Goal: Task Accomplishment & Management: Use online tool/utility

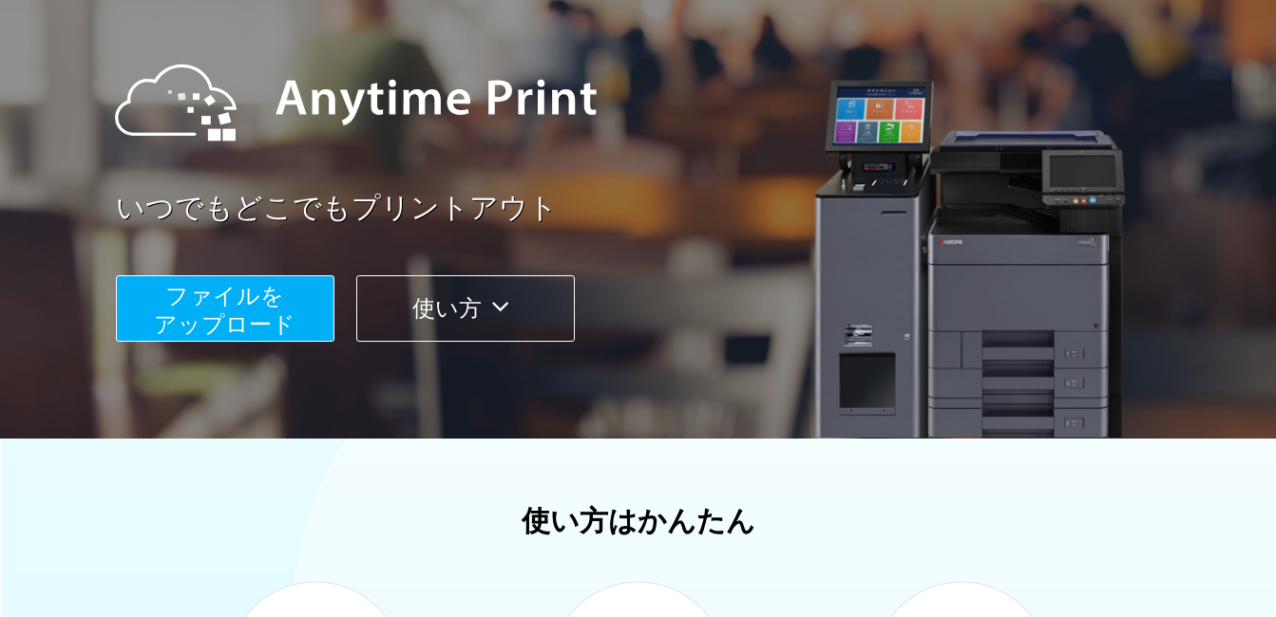
click at [472, 304] on button "使い方" at bounding box center [465, 308] width 218 height 66
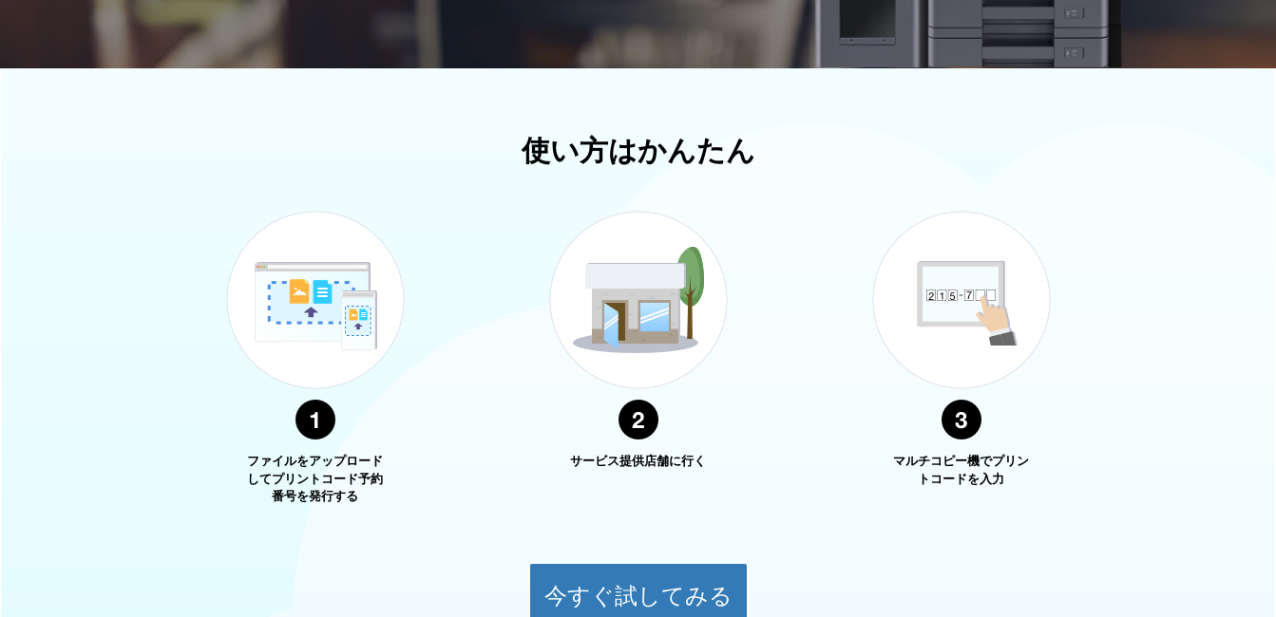
scroll to position [684, 0]
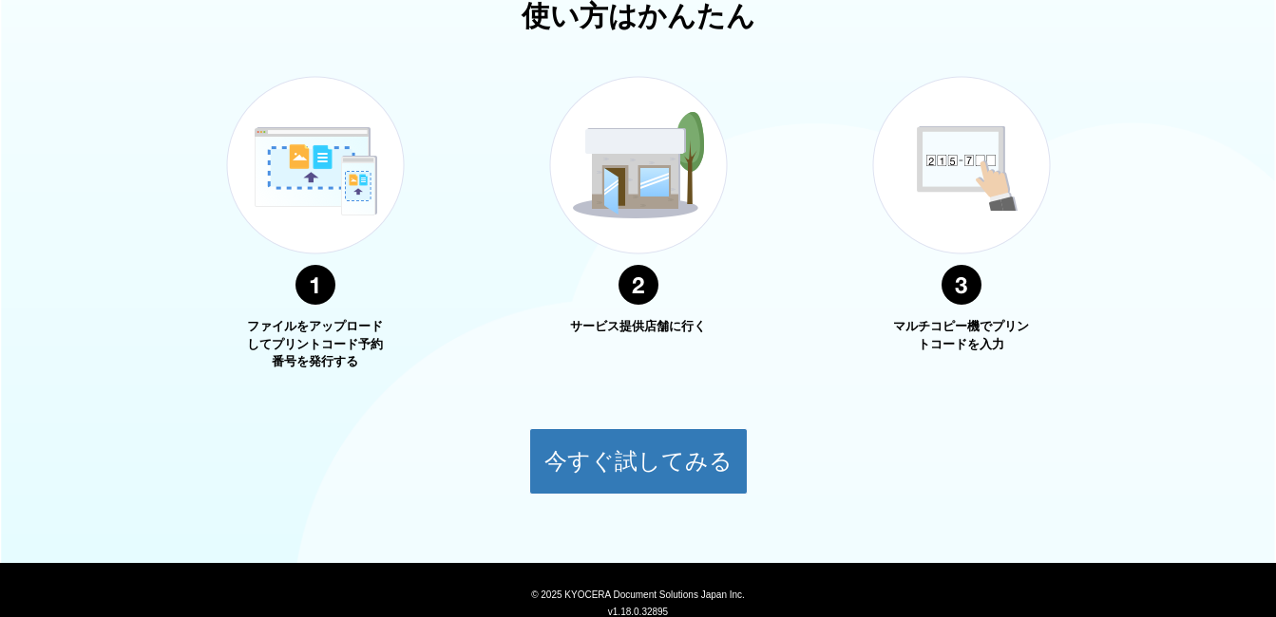
click at [627, 296] on img at bounding box center [638, 191] width 237 height 300
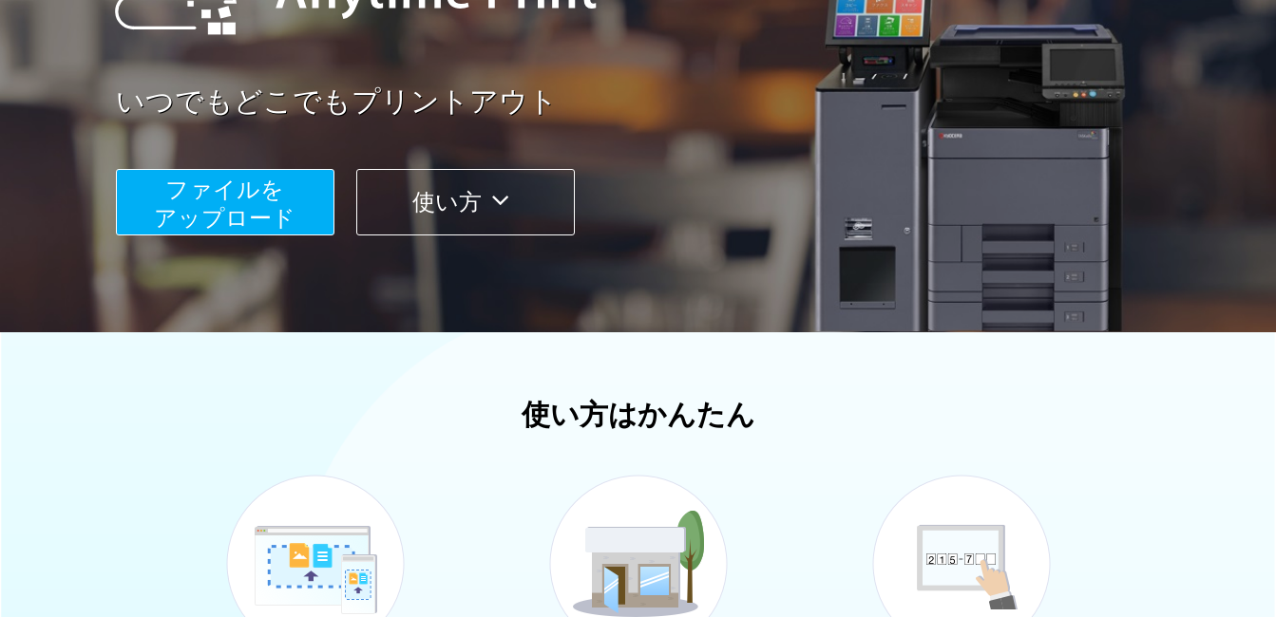
click at [473, 174] on button "使い方" at bounding box center [465, 202] width 218 height 66
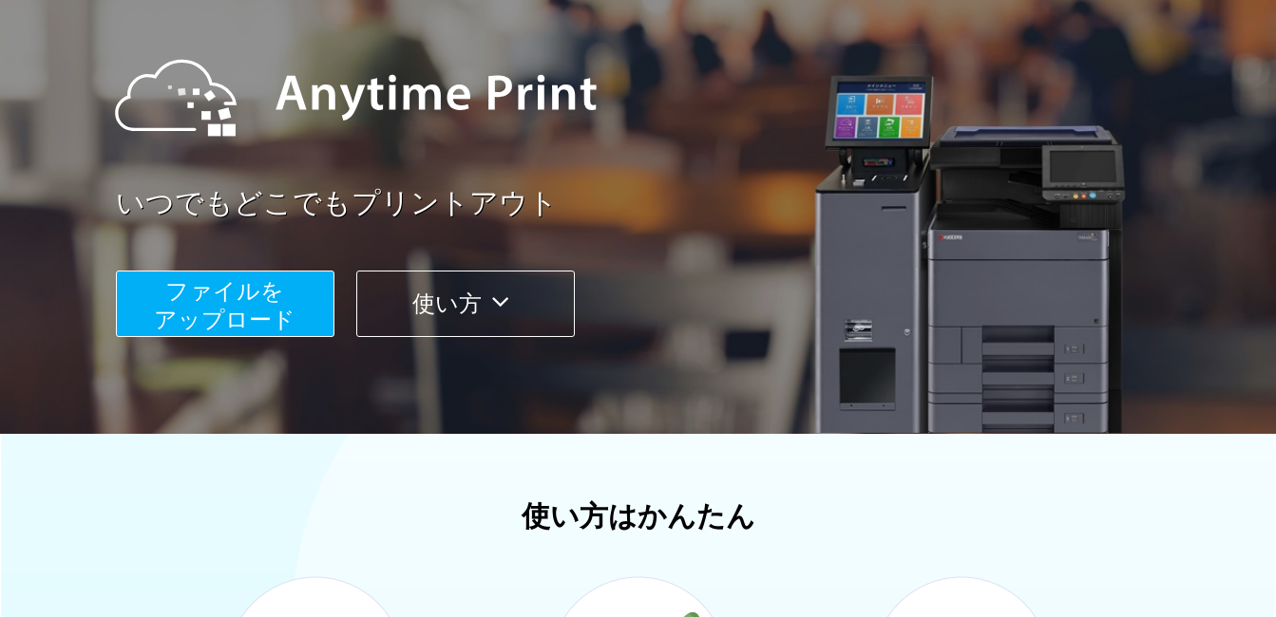
scroll to position [19, 0]
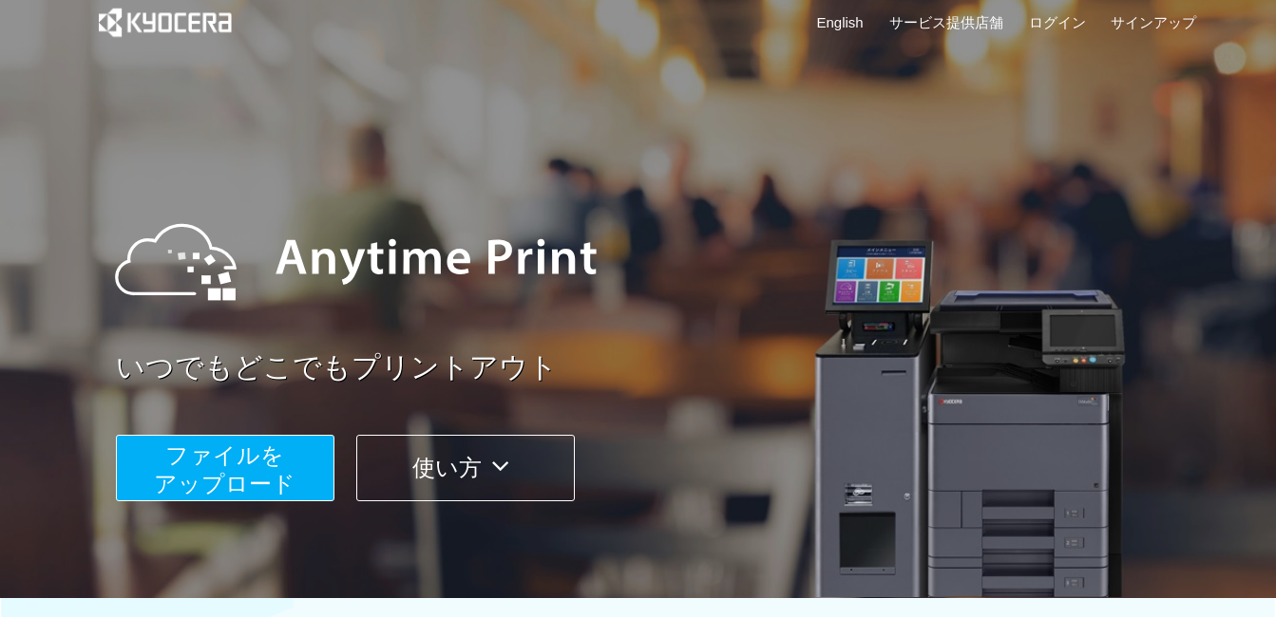
click at [258, 461] on span "ファイルを ​​アップロード" at bounding box center [225, 470] width 142 height 54
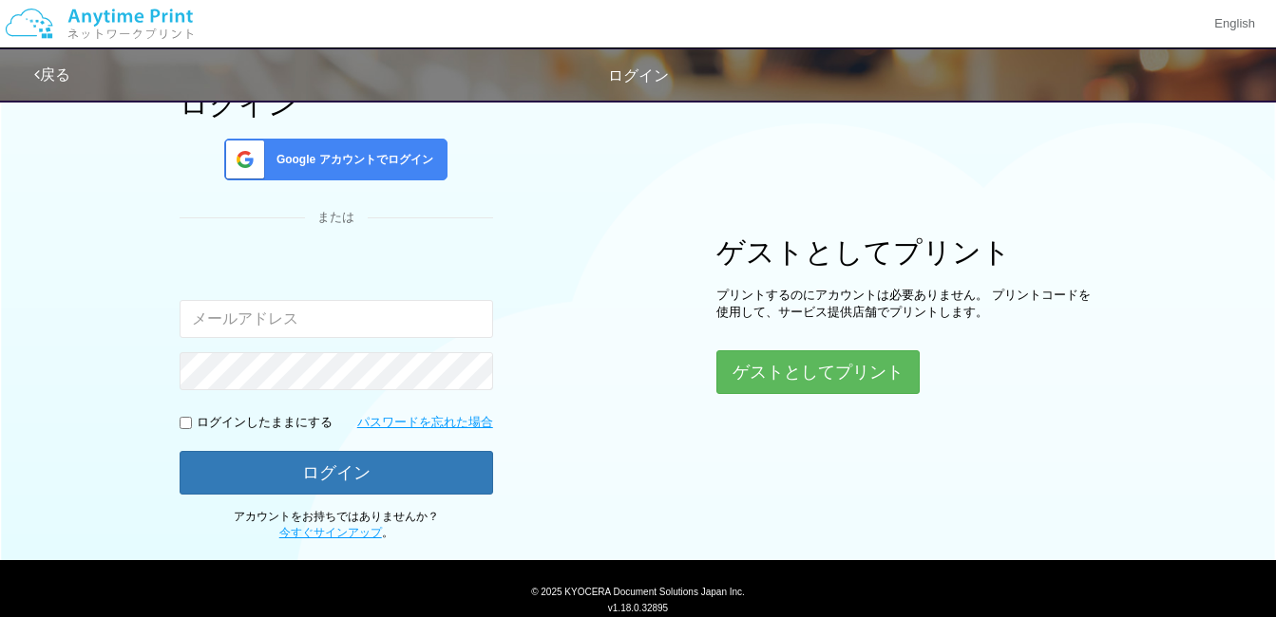
scroll to position [94, 0]
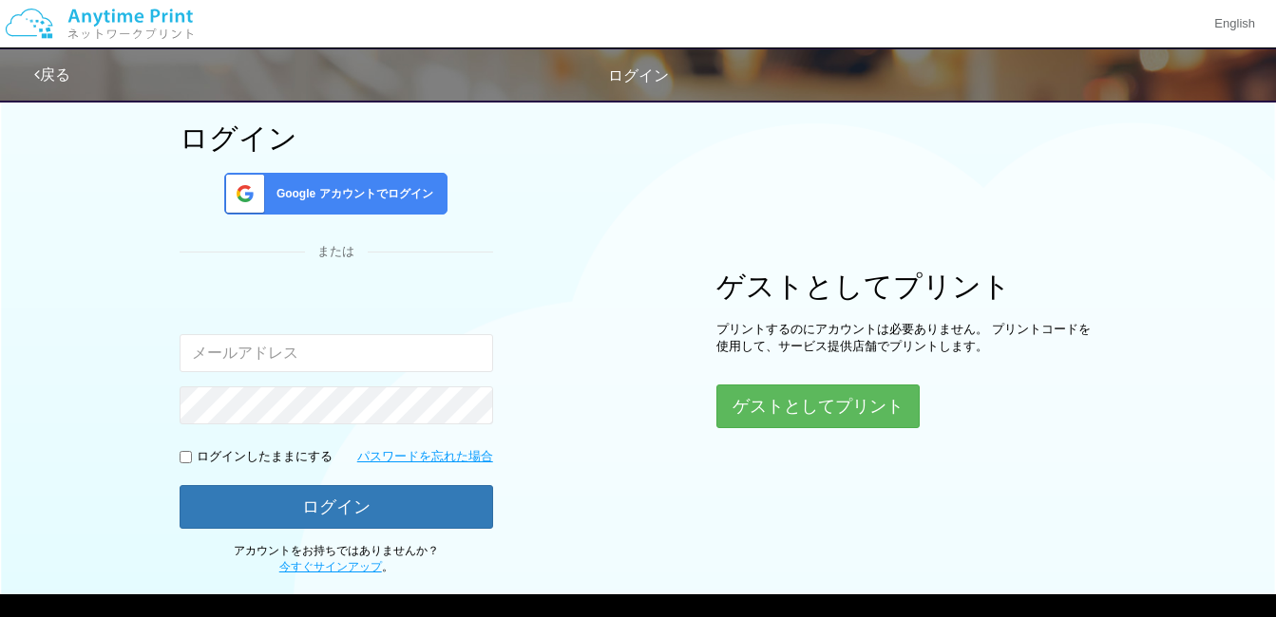
click at [293, 362] on input "email" at bounding box center [336, 353] width 313 height 38
click at [688, 391] on div "ログイン Google アカウントでログイン または 入力されたメールアドレスまたはパスワードが正しくありません。 ログインしたままにする パスワードを忘れた…" at bounding box center [638, 285] width 1140 height 580
click at [763, 412] on button "ゲストとしてプリント" at bounding box center [816, 407] width 201 height 42
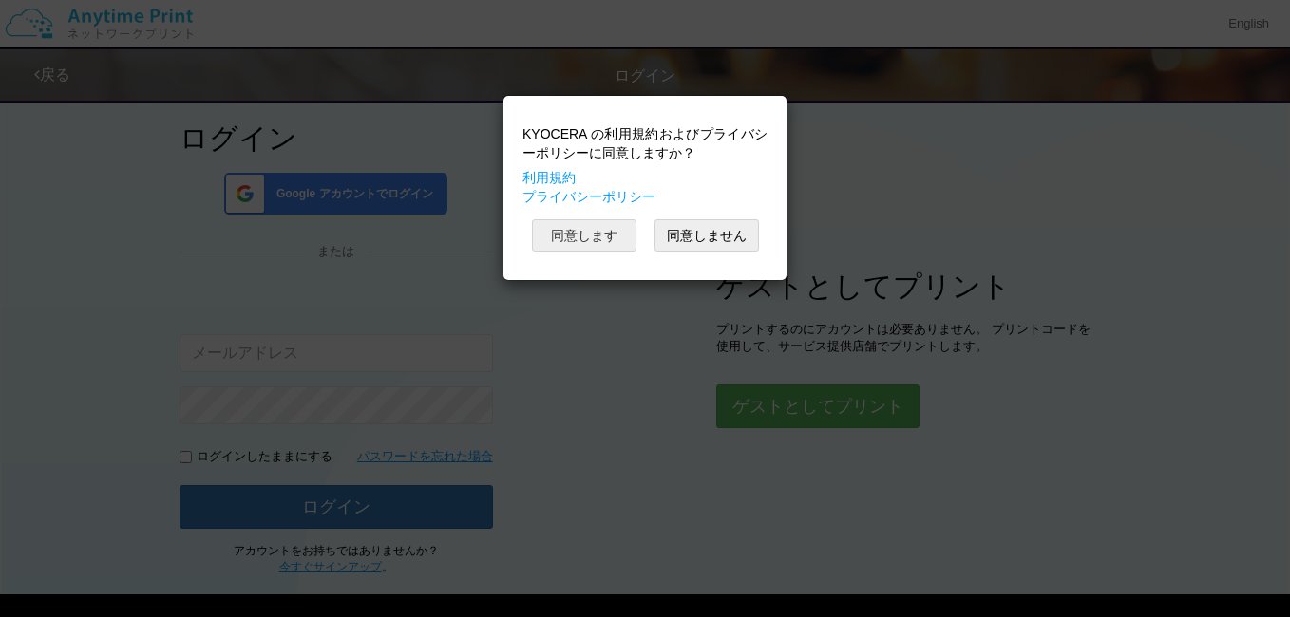
click at [579, 239] on button "同意します" at bounding box center [584, 235] width 104 height 32
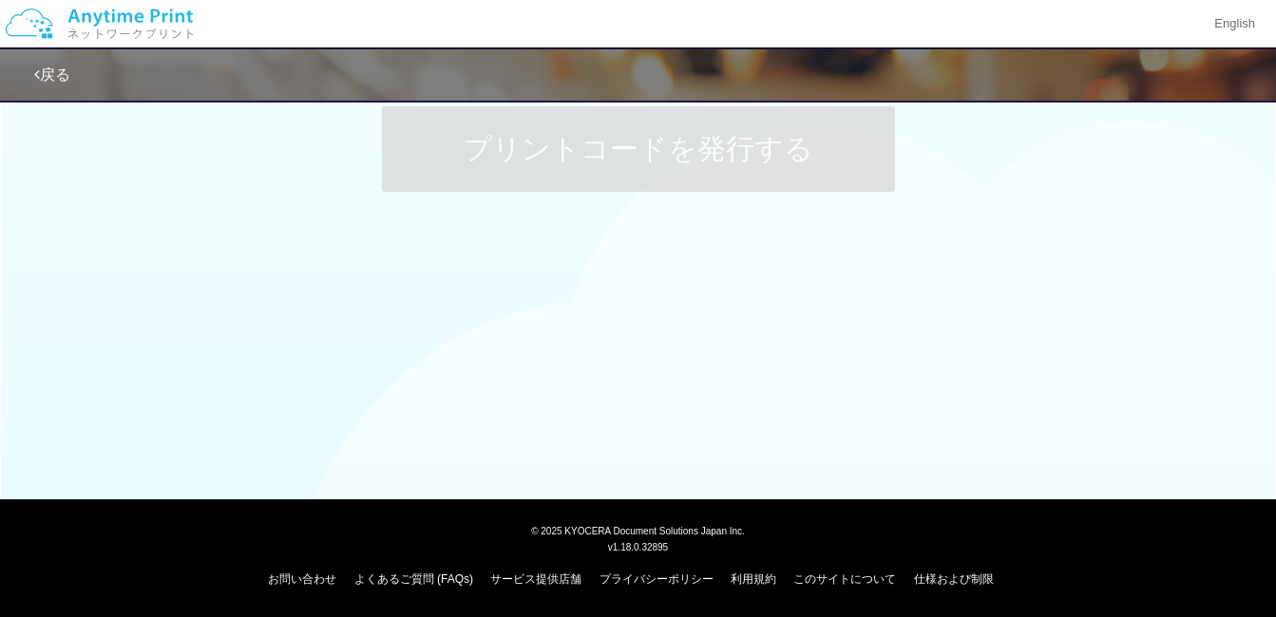
scroll to position [94, 0]
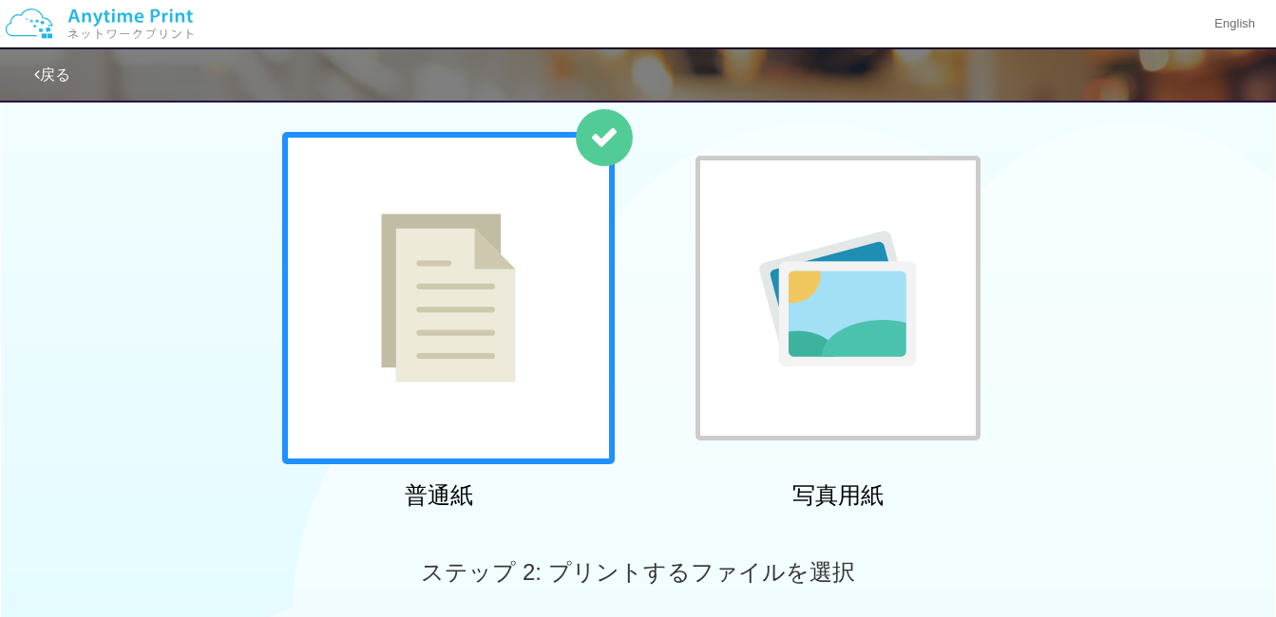
click at [534, 381] on div at bounding box center [448, 298] width 332 height 332
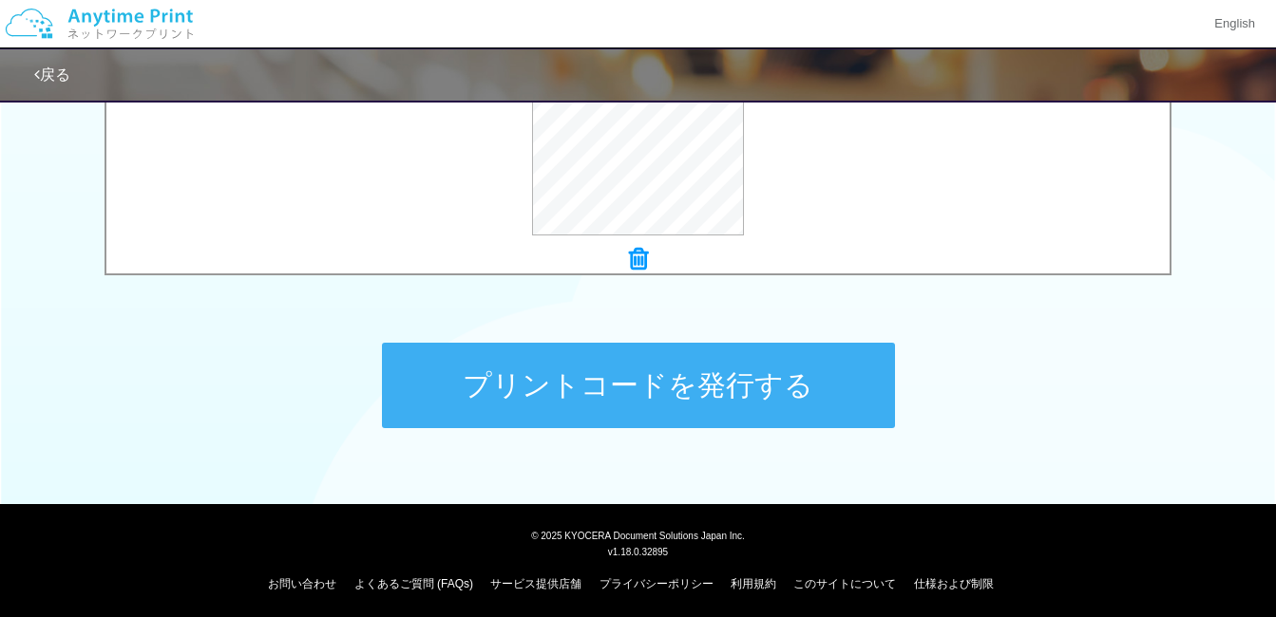
scroll to position [827, 0]
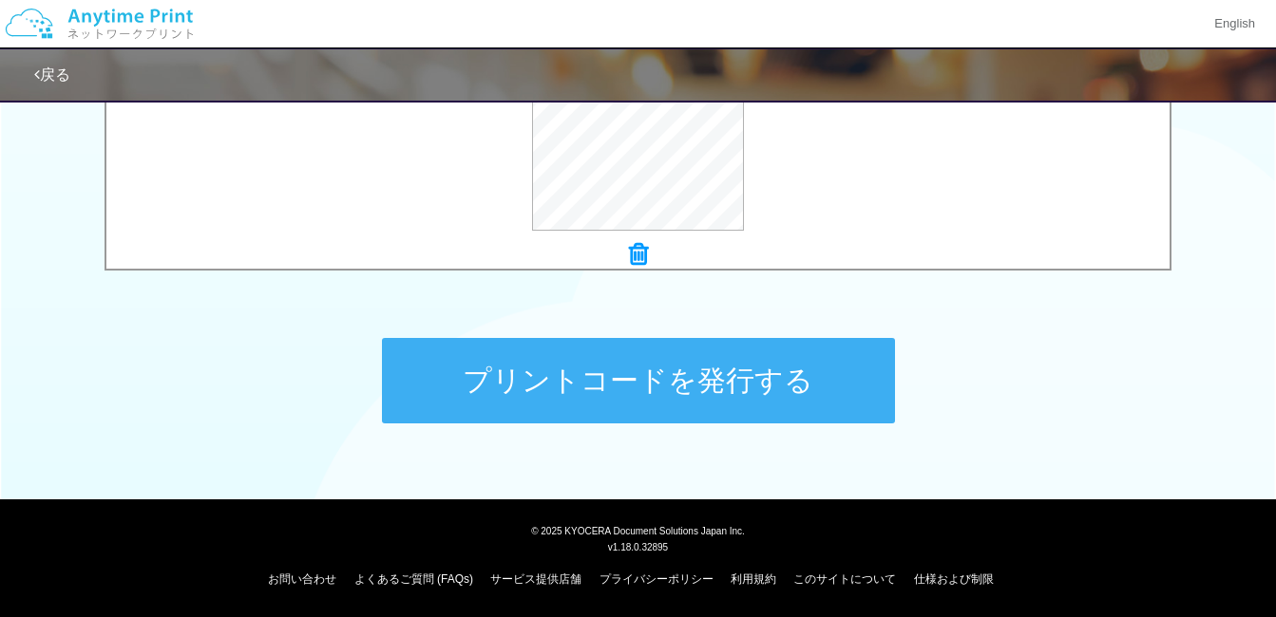
click at [672, 412] on button "プリントコードを発行する" at bounding box center [638, 380] width 513 height 85
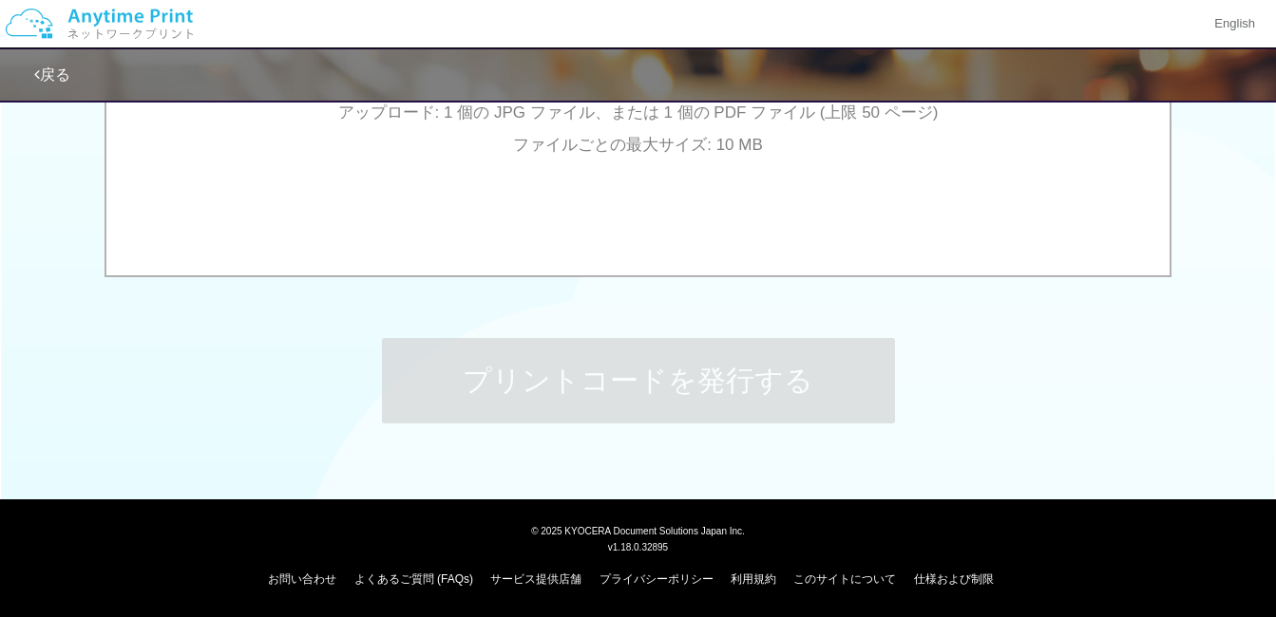
scroll to position [0, 0]
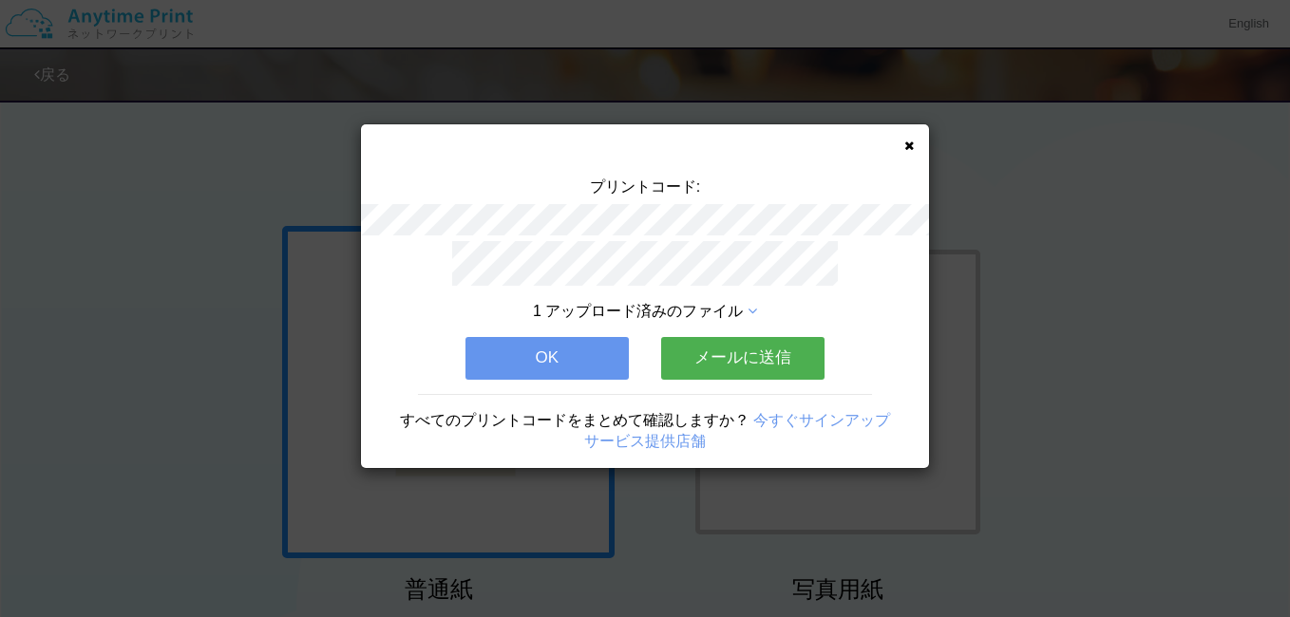
click at [580, 354] on button "OK" at bounding box center [546, 358] width 163 height 42
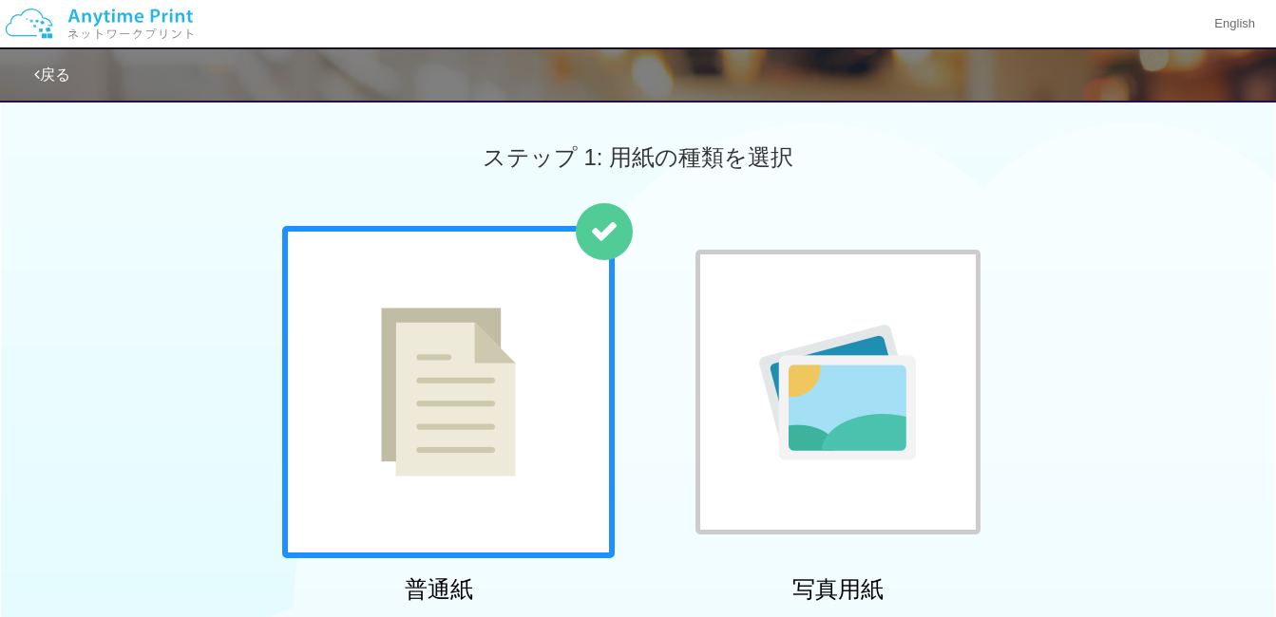
scroll to position [94, 0]
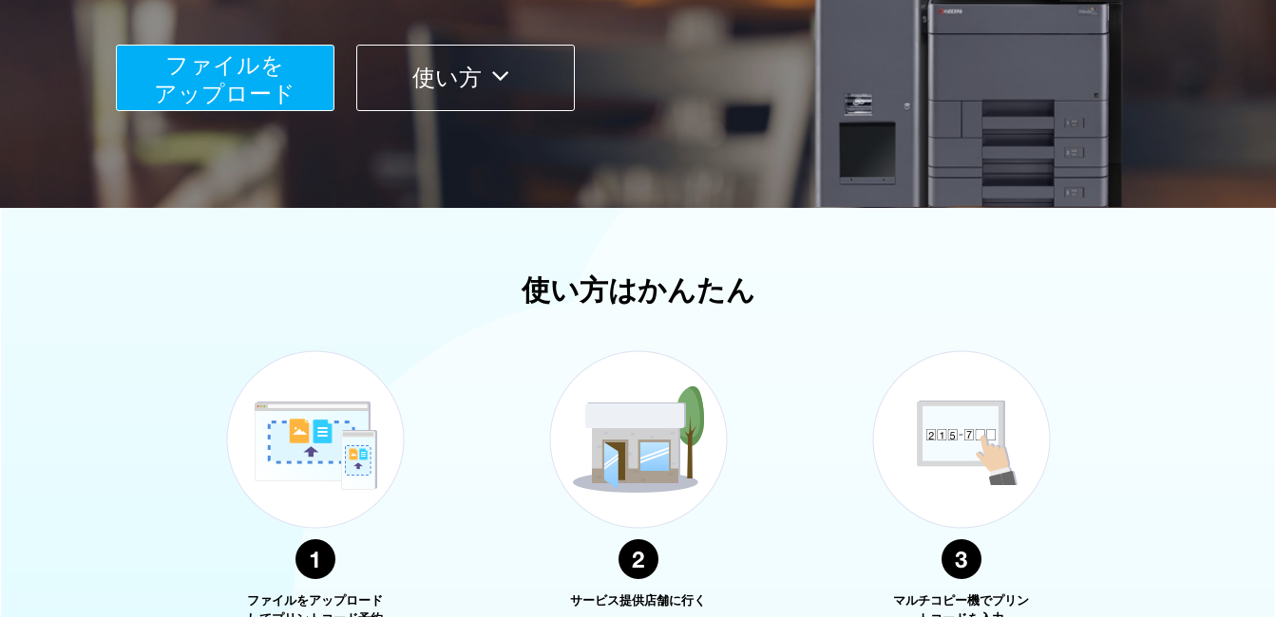
scroll to position [179, 0]
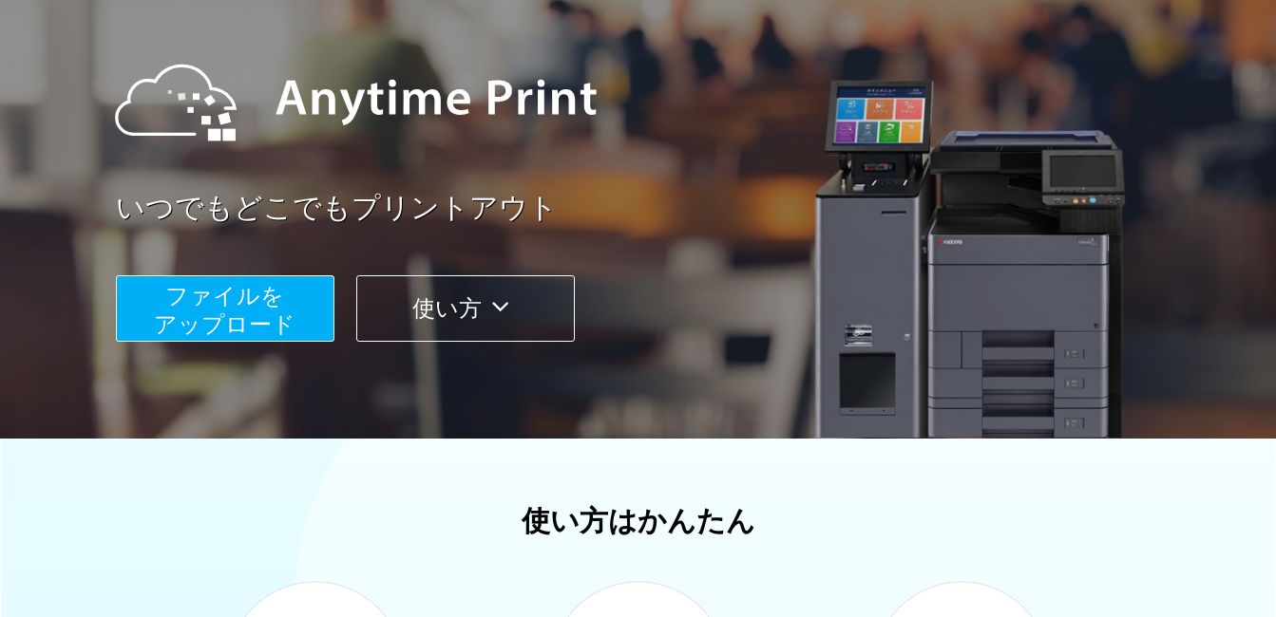
click at [290, 301] on button "ファイルを ​​アップロード" at bounding box center [225, 308] width 218 height 66
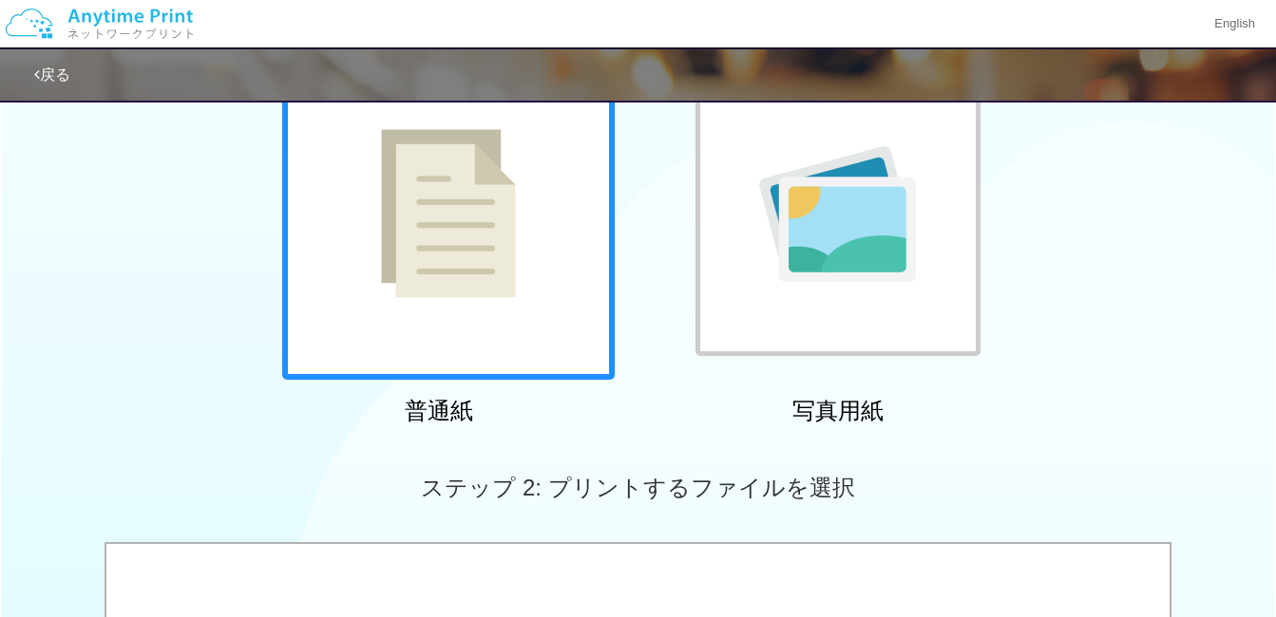
click at [509, 268] on img at bounding box center [448, 213] width 135 height 169
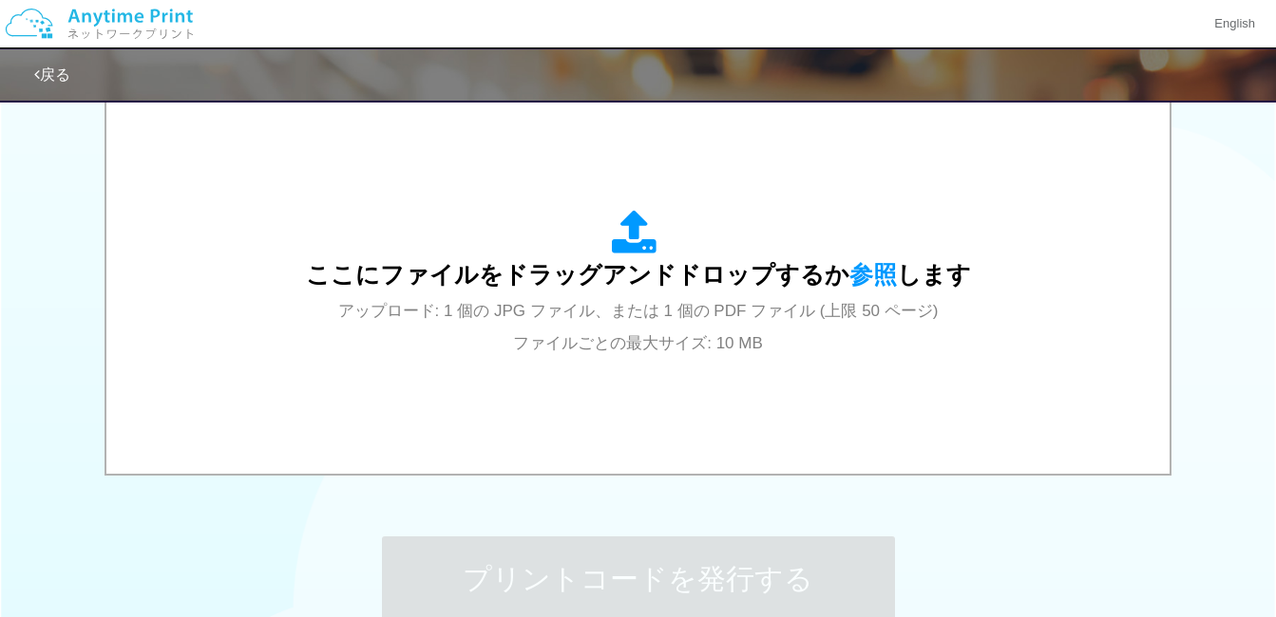
scroll to position [748, 0]
